Goal: Task Accomplishment & Management: Manage account settings

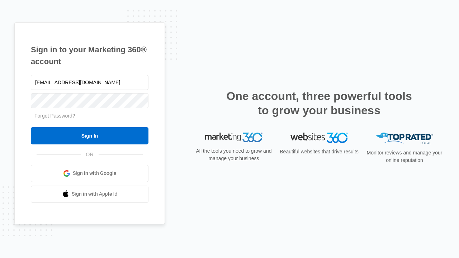
type input "[EMAIL_ADDRESS][DOMAIN_NAME]"
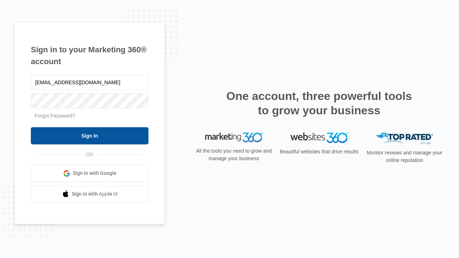
click at [90, 135] on input "Sign In" at bounding box center [89, 135] width 117 height 17
